Goal: Task Accomplishment & Management: Use online tool/utility

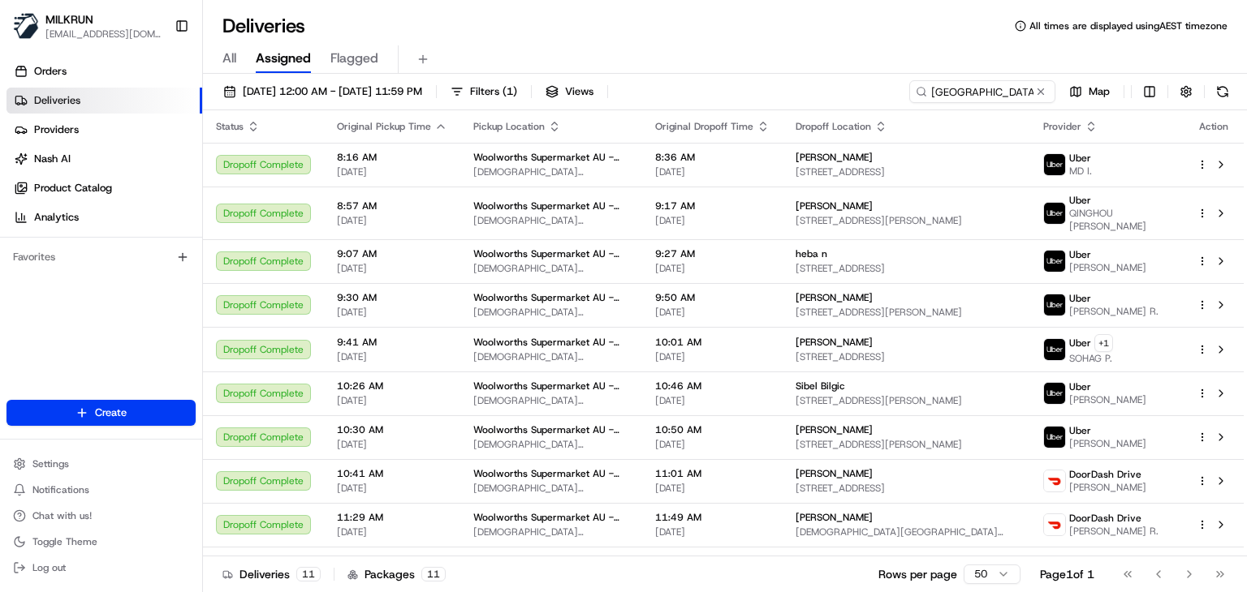
click at [1013, 88] on input "[GEOGRAPHIC_DATA]" at bounding box center [982, 91] width 146 height 23
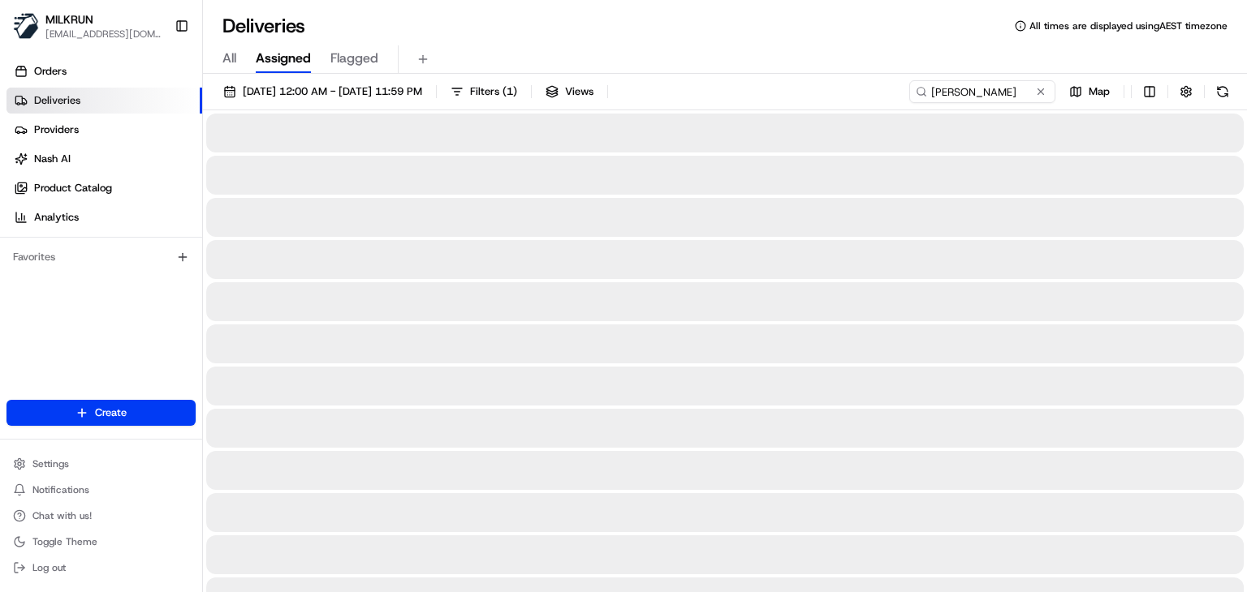
type input "[PERSON_NAME]"
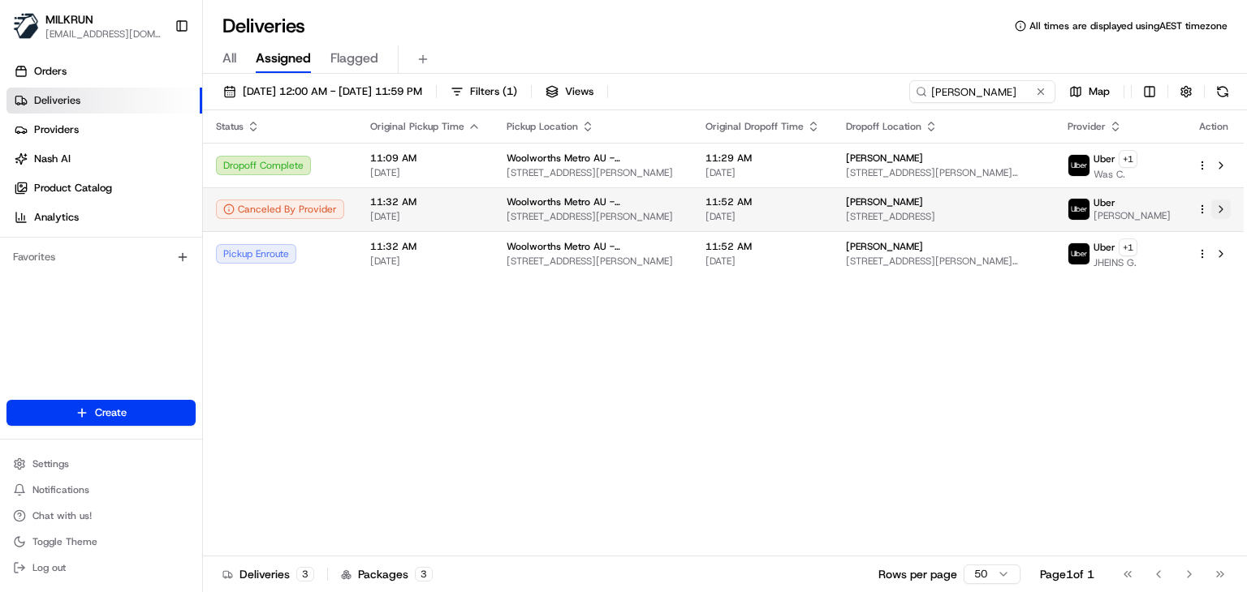
click at [1217, 206] on button at bounding box center [1220, 209] width 19 height 19
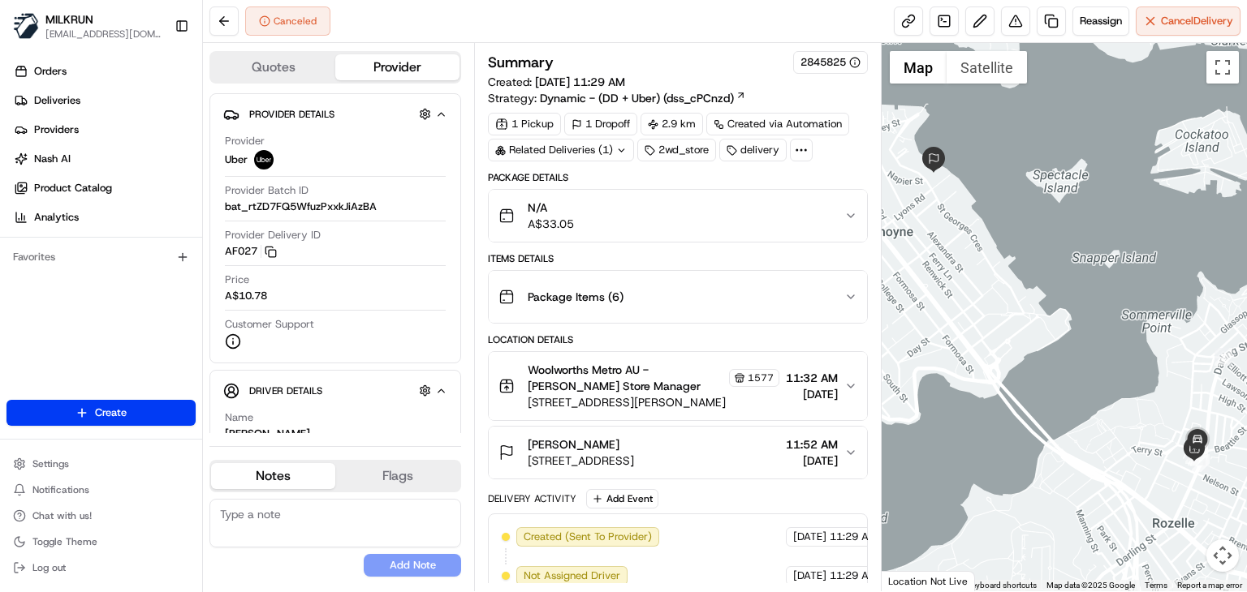
scroll to position [244, 0]
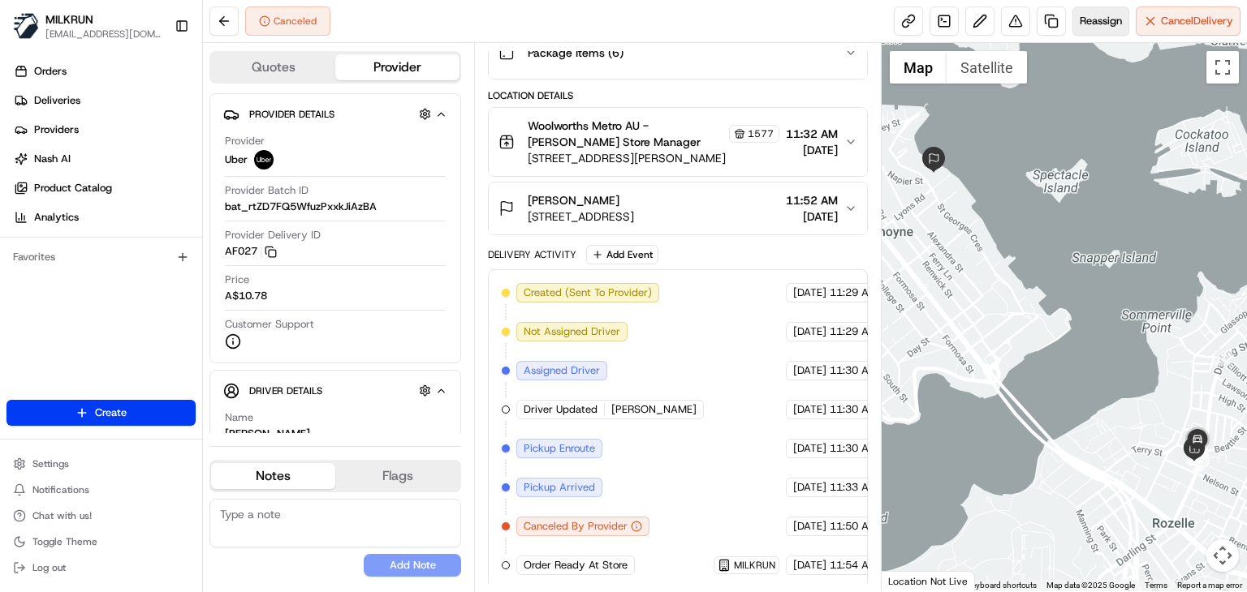
click at [1109, 11] on button "Reassign" at bounding box center [1100, 20] width 57 height 29
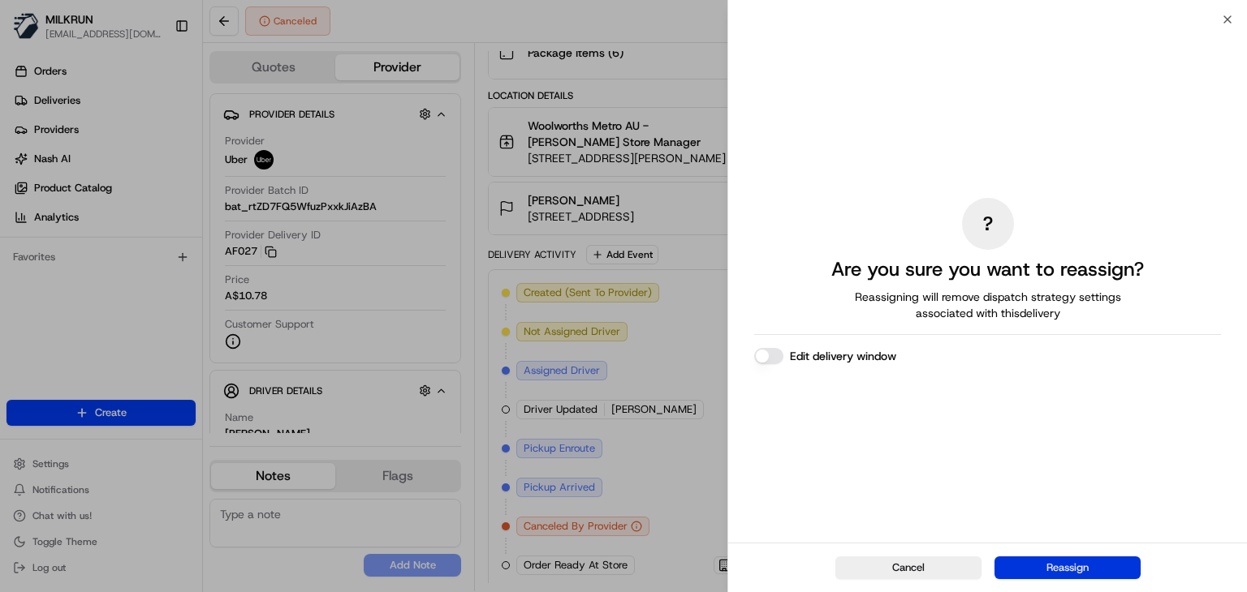
click at [1065, 566] on button "Reassign" at bounding box center [1067, 568] width 146 height 23
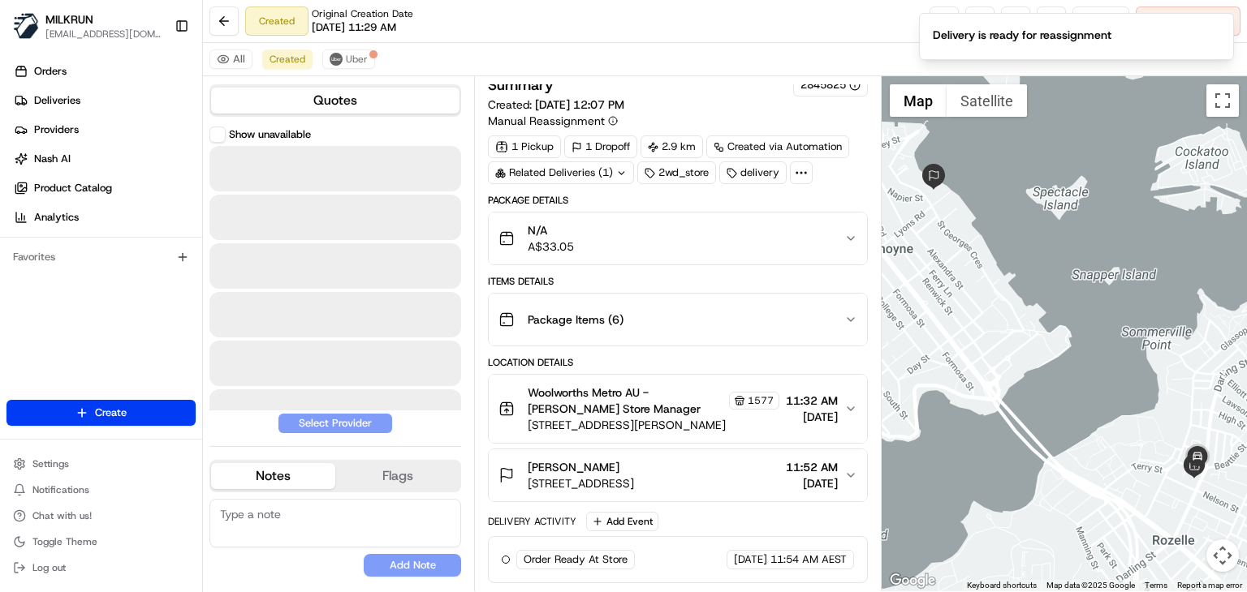
scroll to position [8, 0]
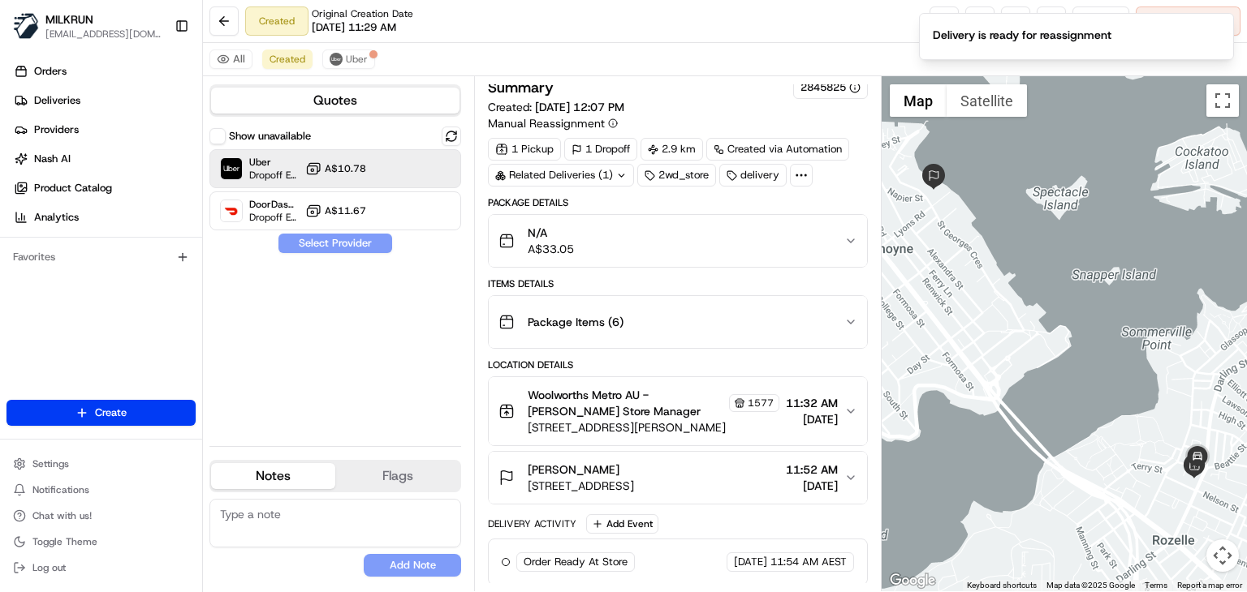
click at [351, 167] on span "A$10.78" at bounding box center [345, 168] width 41 height 13
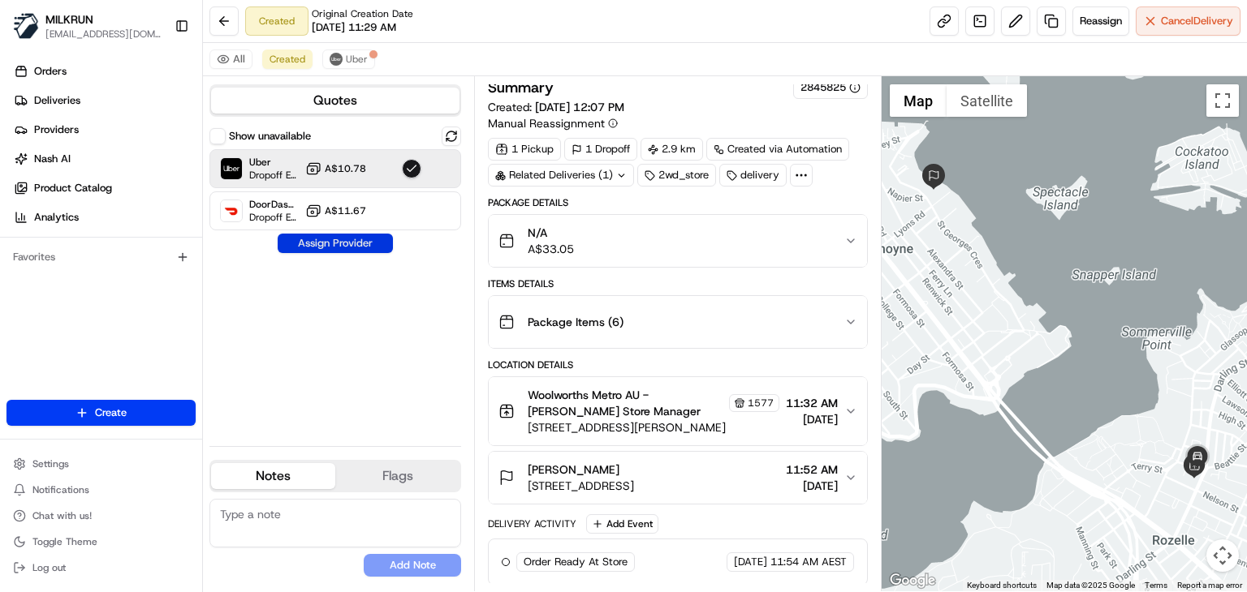
click at [338, 239] on button "Assign Provider" at bounding box center [335, 243] width 115 height 19
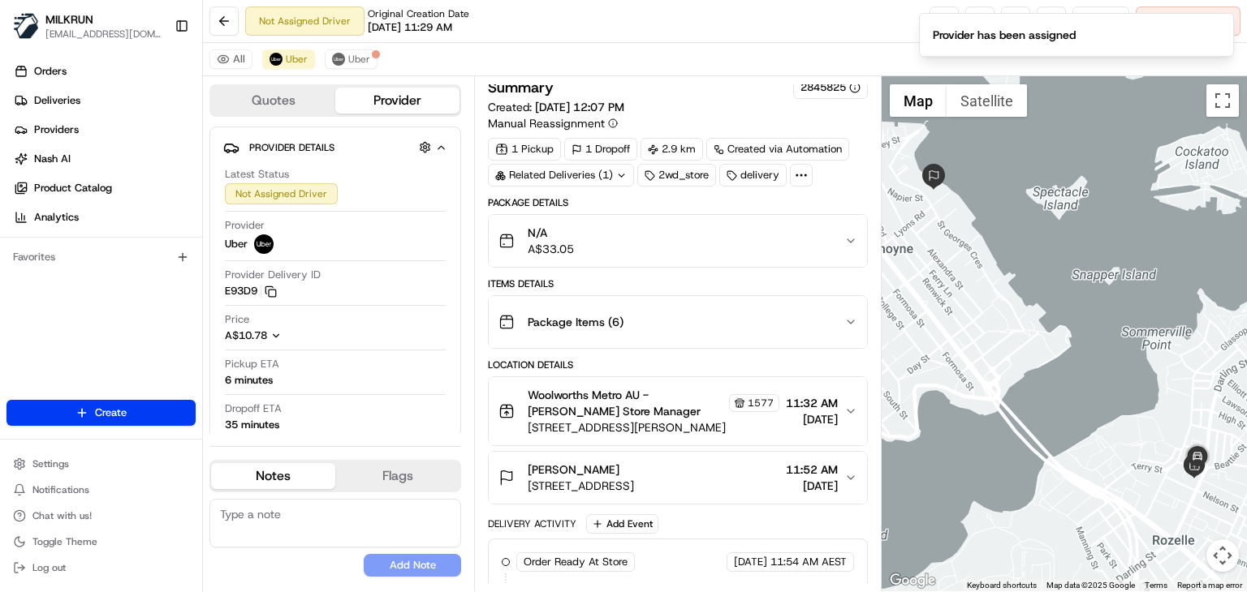
scroll to position [85, 0]
